Goal: Task Accomplishment & Management: Manage account settings

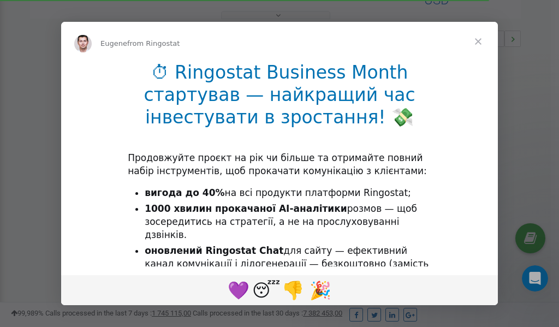
click at [481, 44] on span "Close" at bounding box center [478, 41] width 39 height 39
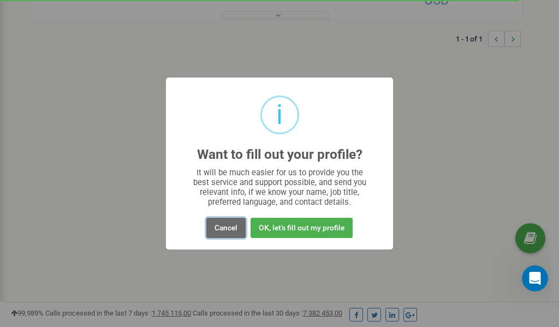
click at [230, 229] on button "Cancel" at bounding box center [225, 228] width 39 height 20
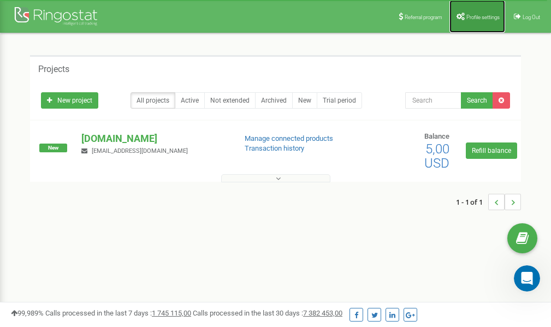
click at [472, 15] on span "Profile settings" at bounding box center [482, 17] width 33 height 6
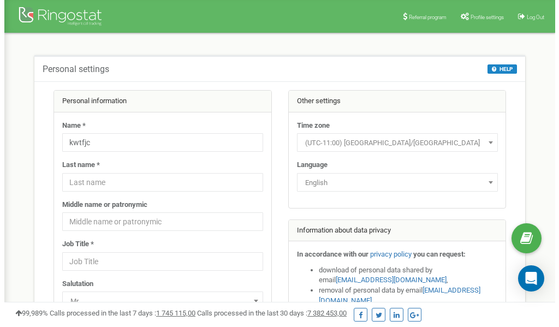
scroll to position [55, 0]
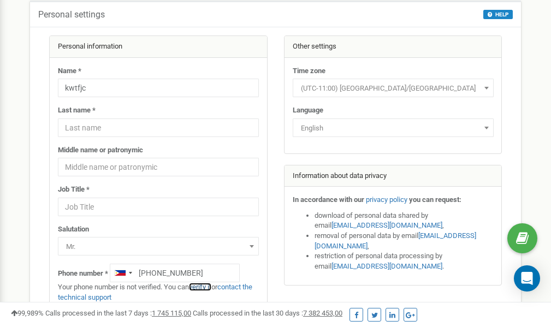
click at [203, 287] on link "verify it" at bounding box center [200, 287] width 22 height 8
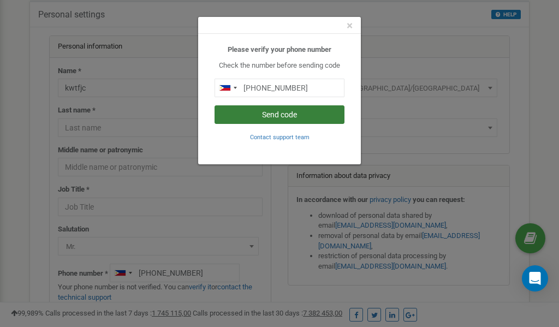
click at [266, 116] on button "Send code" at bounding box center [280, 114] width 130 height 19
